Goal: Find specific page/section: Find specific page/section

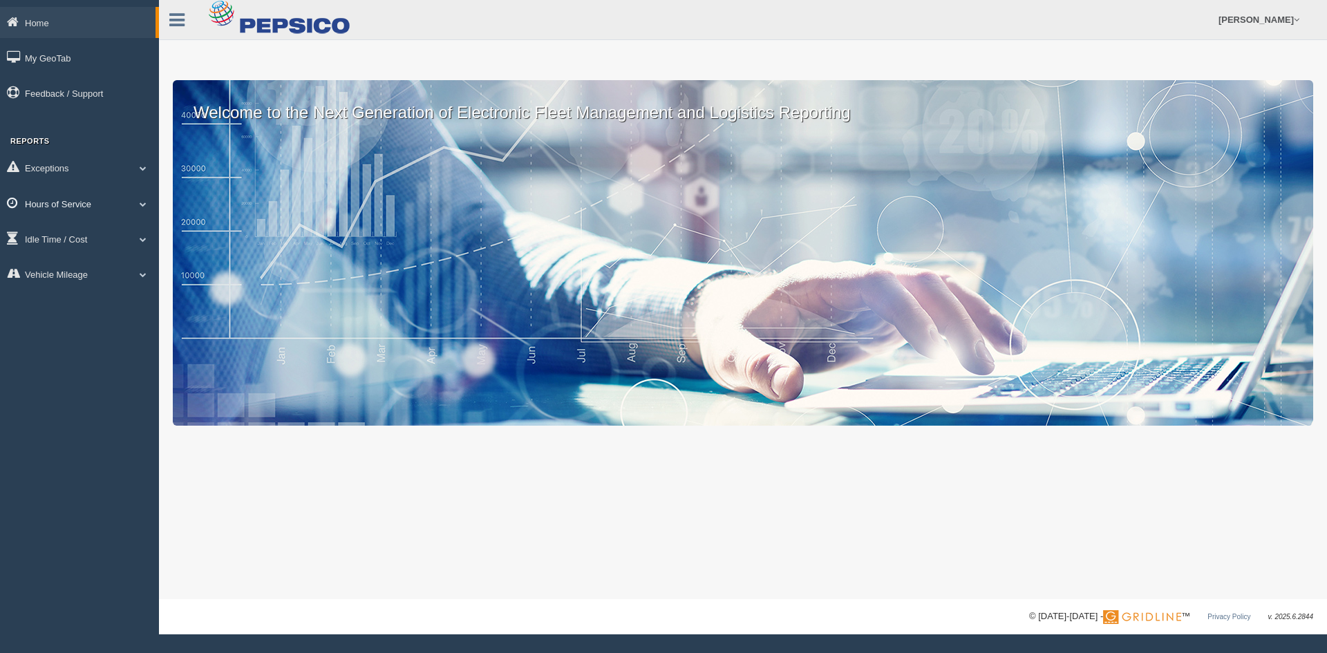
click at [57, 205] on link "Hours of Service" at bounding box center [79, 203] width 159 height 31
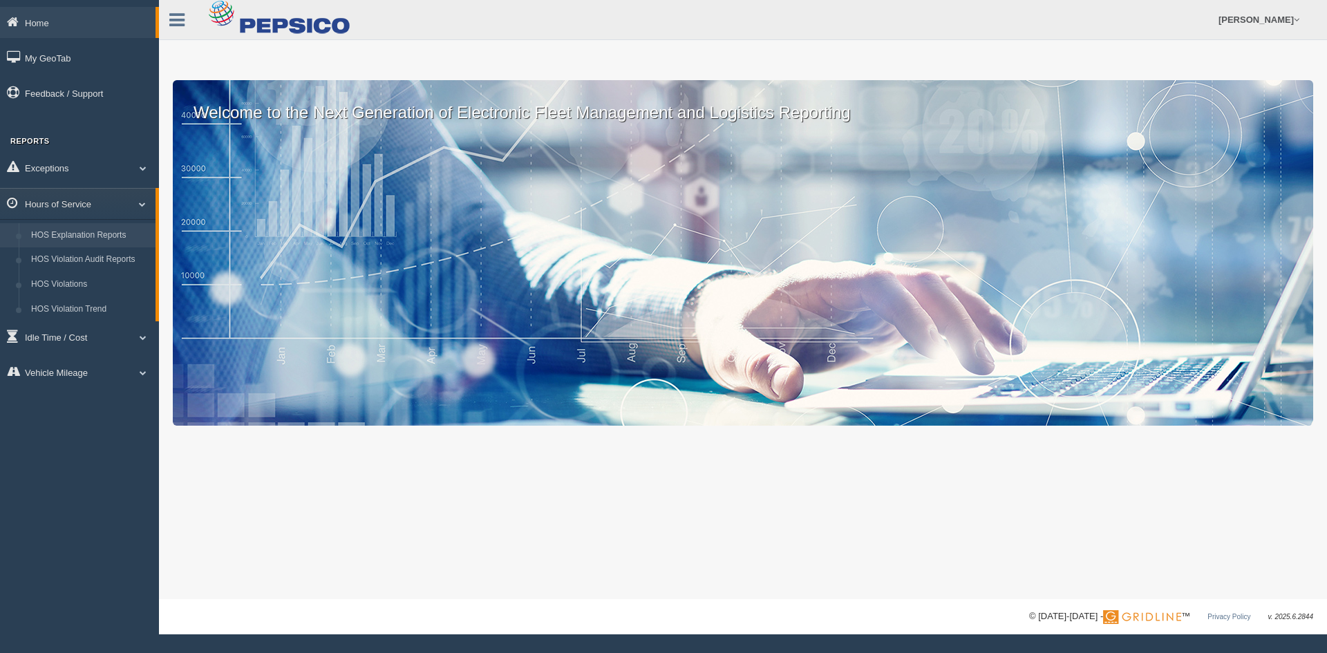
click at [115, 236] on link "HOS Explanation Reports" at bounding box center [90, 235] width 131 height 25
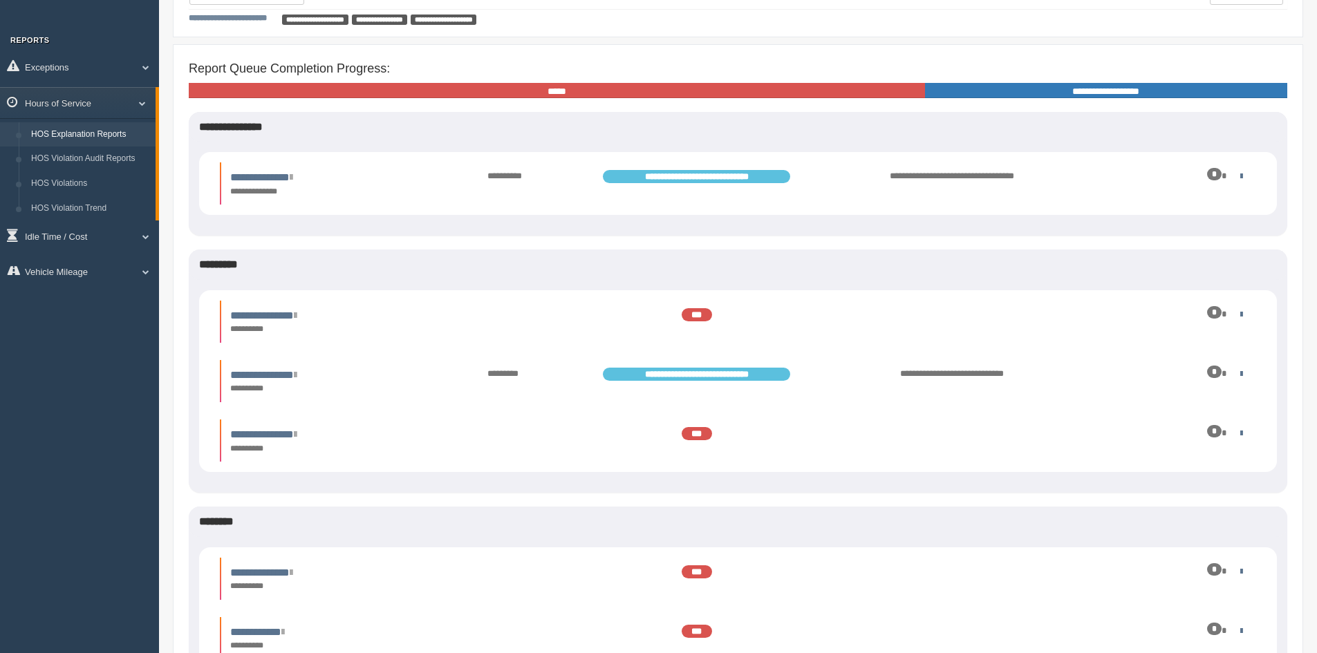
scroll to position [223, 0]
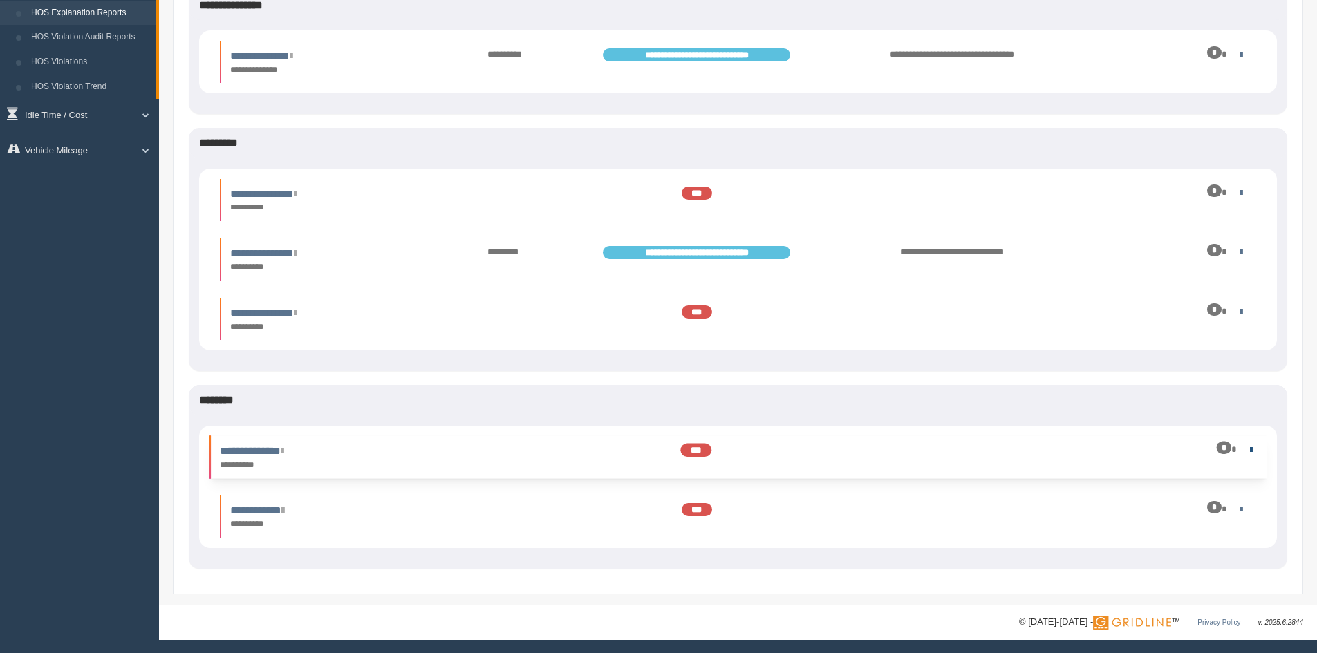
click at [1250, 452] on link at bounding box center [1247, 448] width 9 height 9
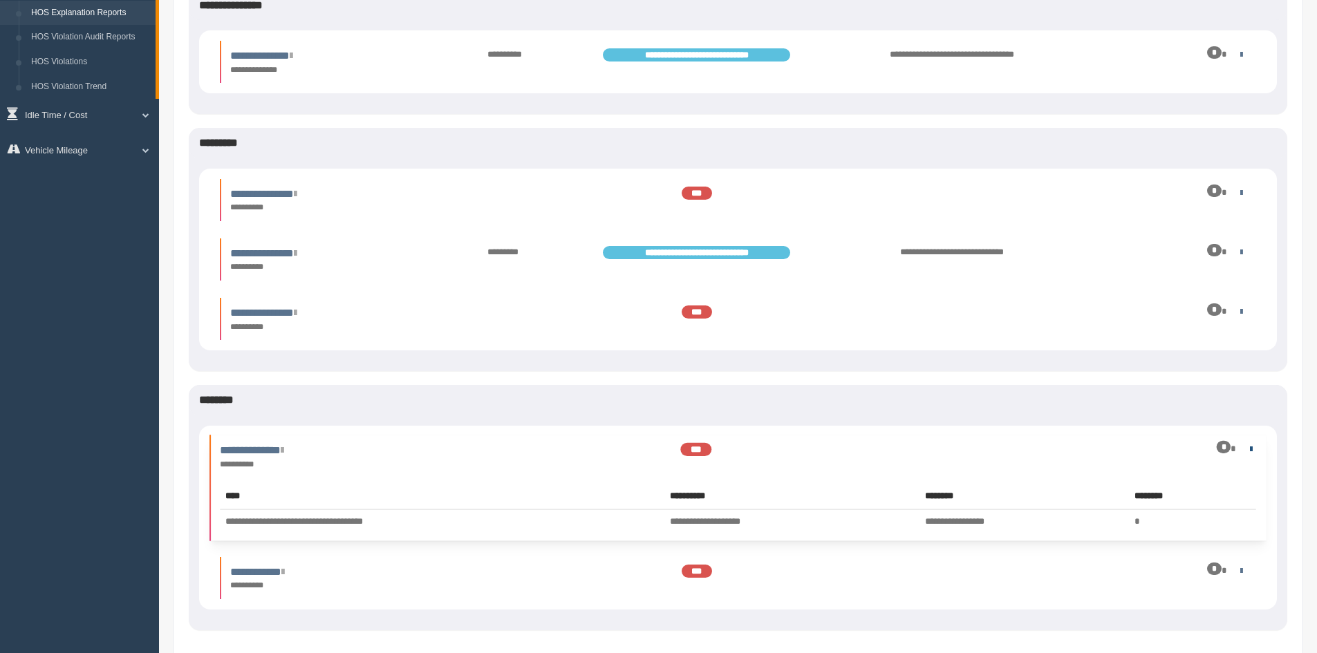
click at [1250, 452] on link at bounding box center [1247, 448] width 9 height 9
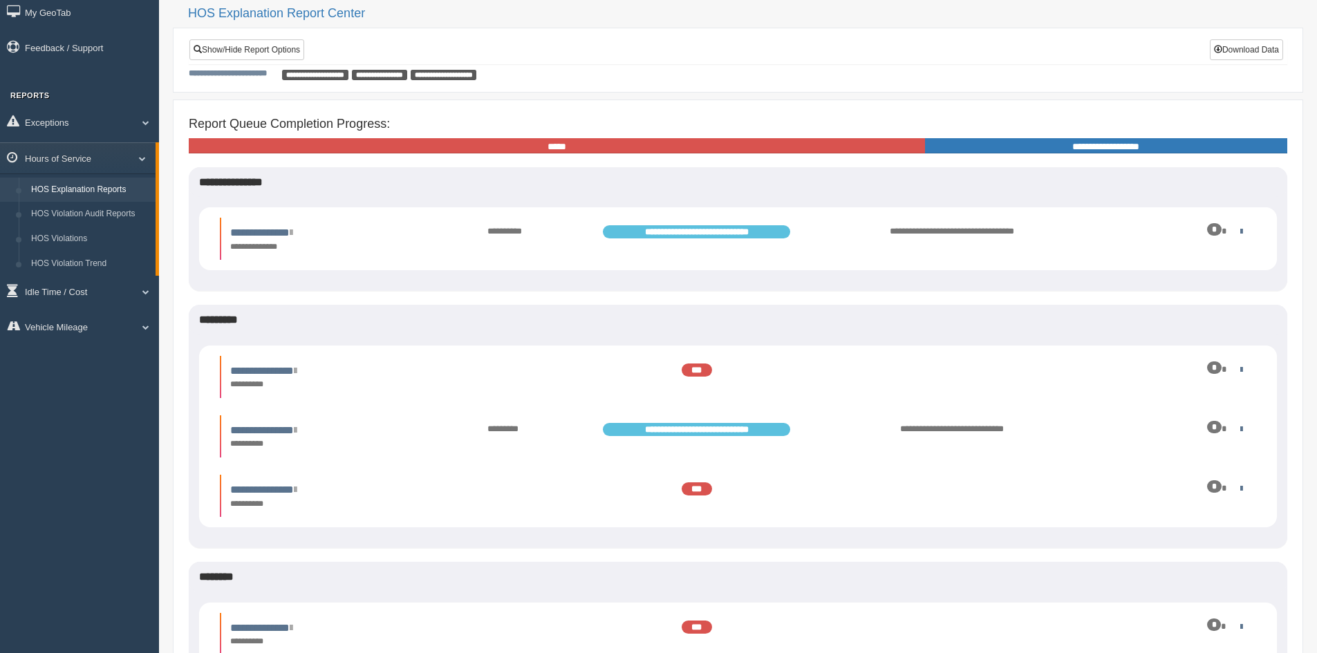
scroll to position [0, 0]
